Goal: Task Accomplishment & Management: Use online tool/utility

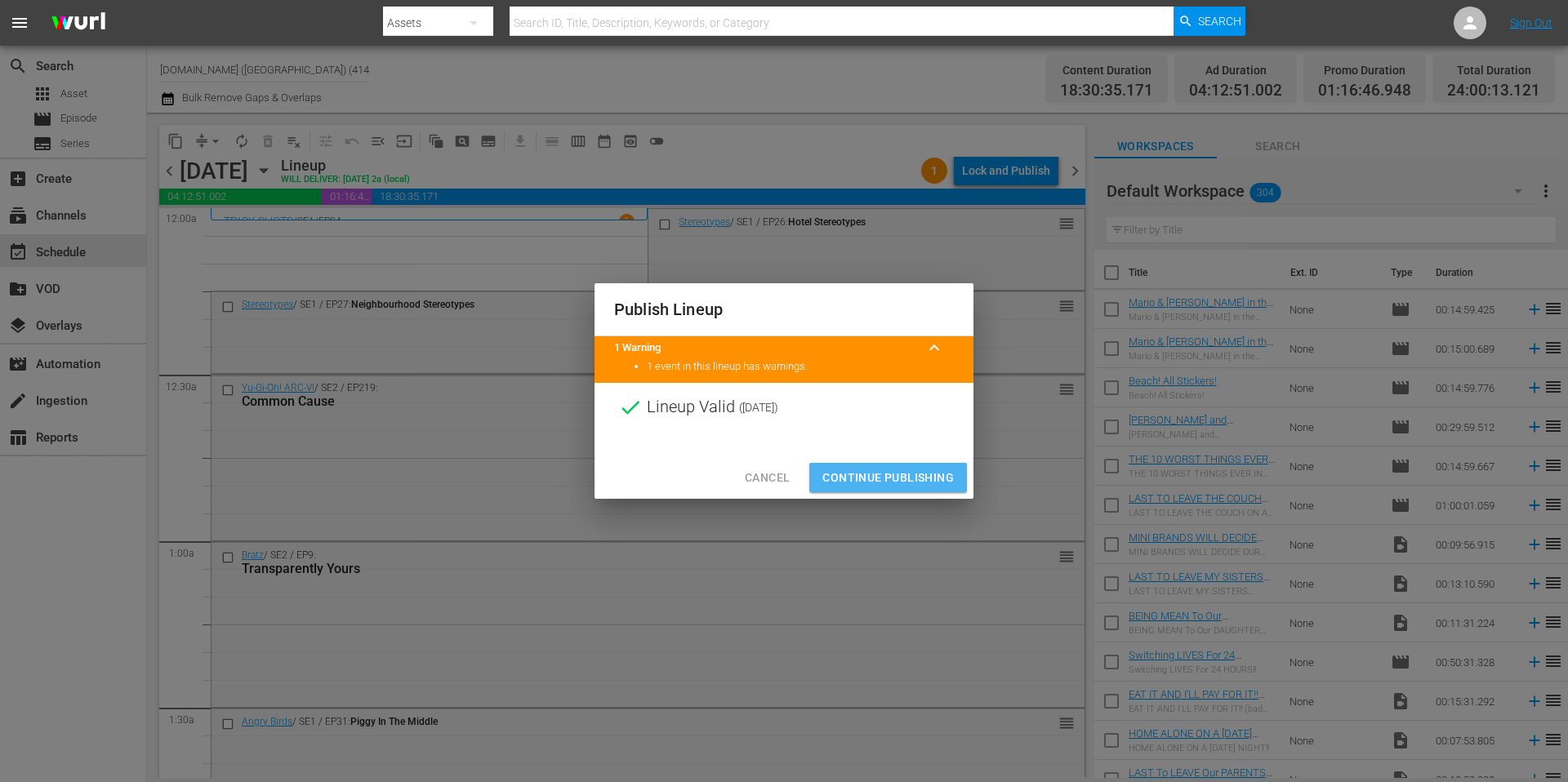
click at [892, 482] on span "Continue Publishing" at bounding box center [888, 477] width 132 height 21
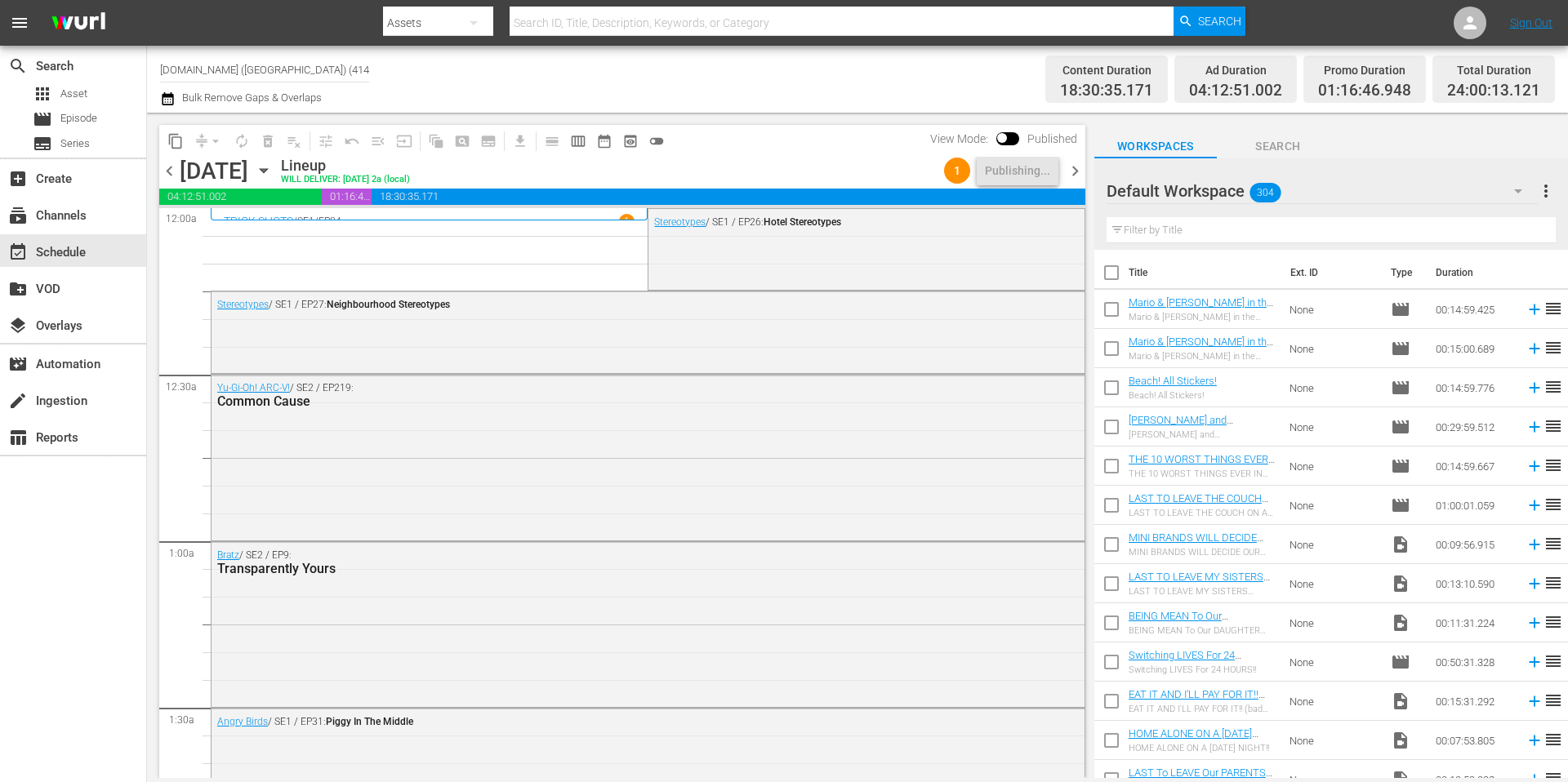
click at [808, 81] on div "Channel Title Kidoodle.TV (US) (414) Bulk Remove Gaps & Overlaps" at bounding box center [540, 80] width 761 height 59
click at [749, 86] on div "Channel Title Kidoodle.TV (US) (414) Bulk Remove Gaps & Overlaps" at bounding box center [540, 80] width 761 height 59
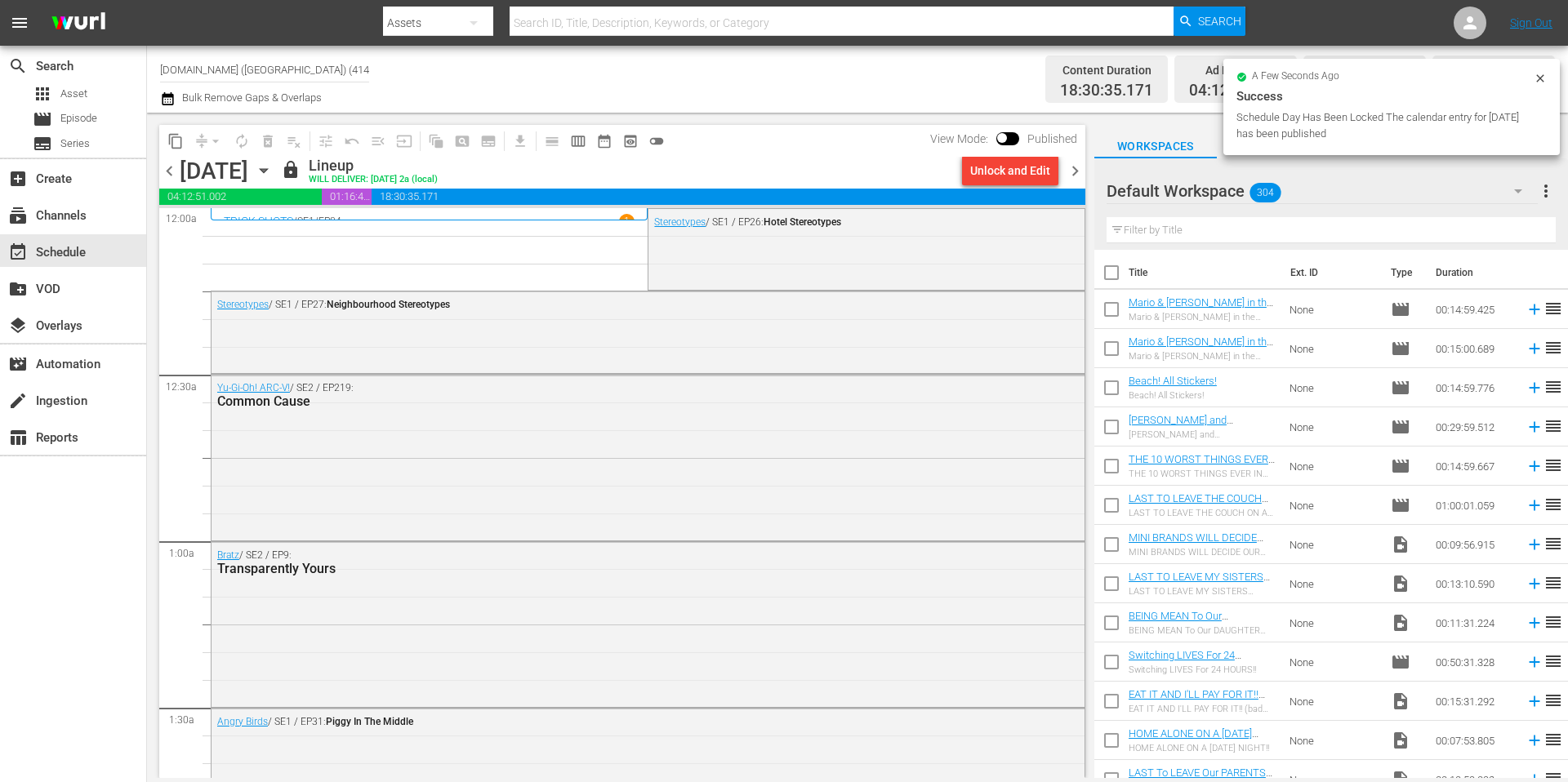
click at [1075, 171] on span "chevron_right" at bounding box center [1075, 171] width 21 height 21
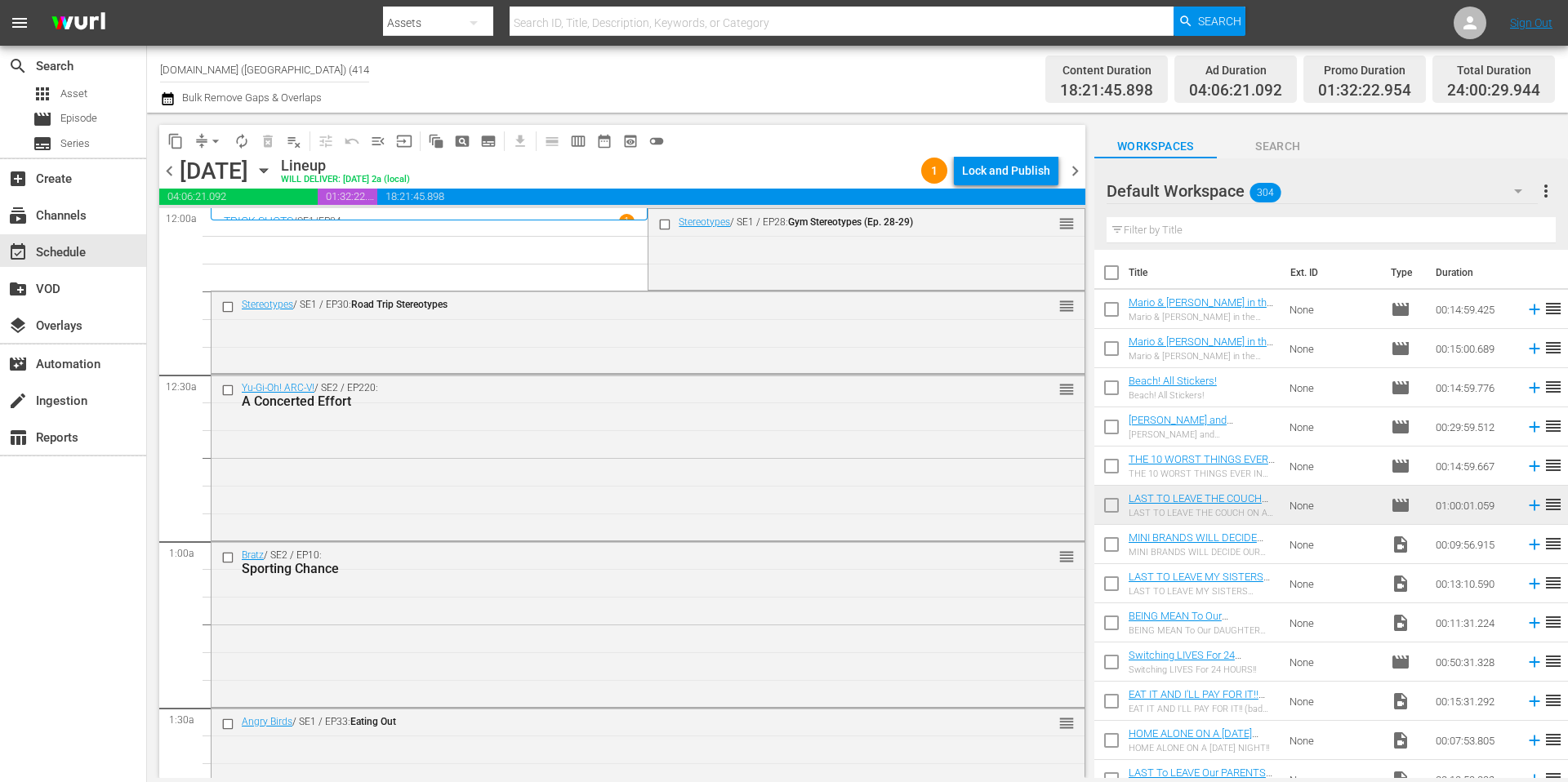
click at [207, 143] on span "arrow_drop_down" at bounding box center [215, 141] width 17 height 17
click at [213, 171] on li "Align to Midnight" at bounding box center [216, 174] width 172 height 27
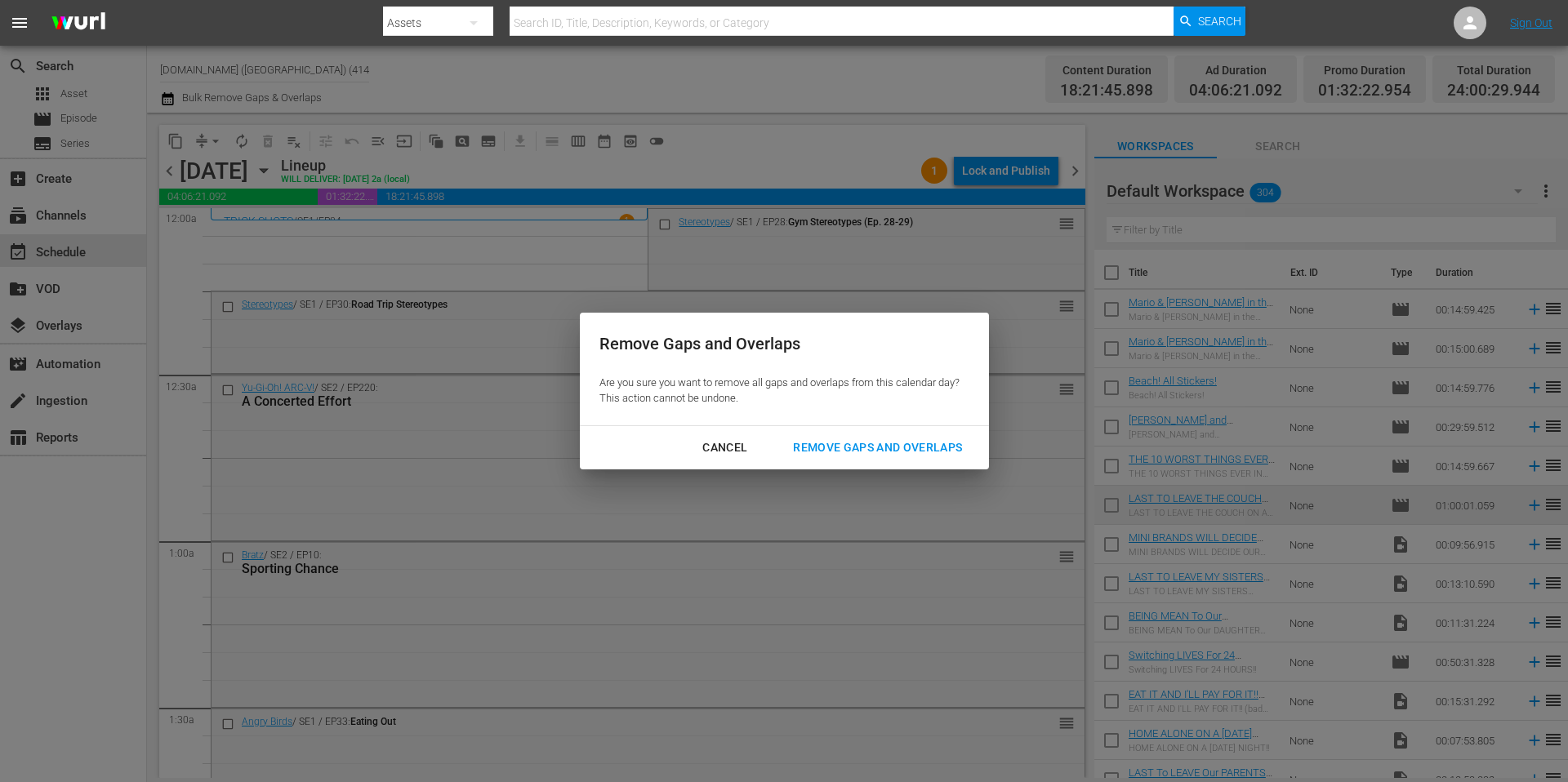
click at [865, 448] on div "Remove Gaps and Overlaps" at bounding box center [877, 448] width 196 height 21
